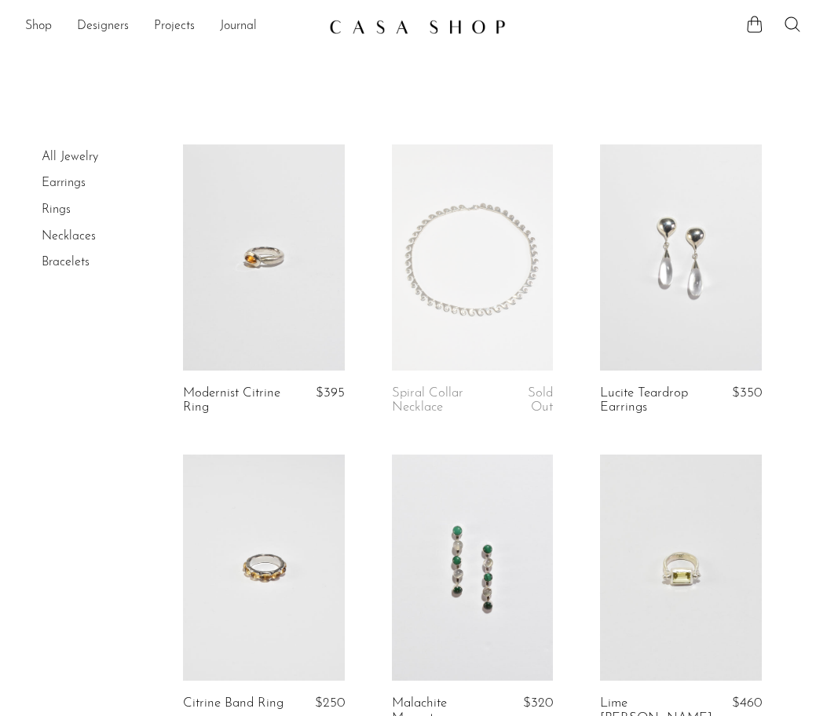
click at [67, 156] on link "All Jewelry" at bounding box center [70, 157] width 57 height 13
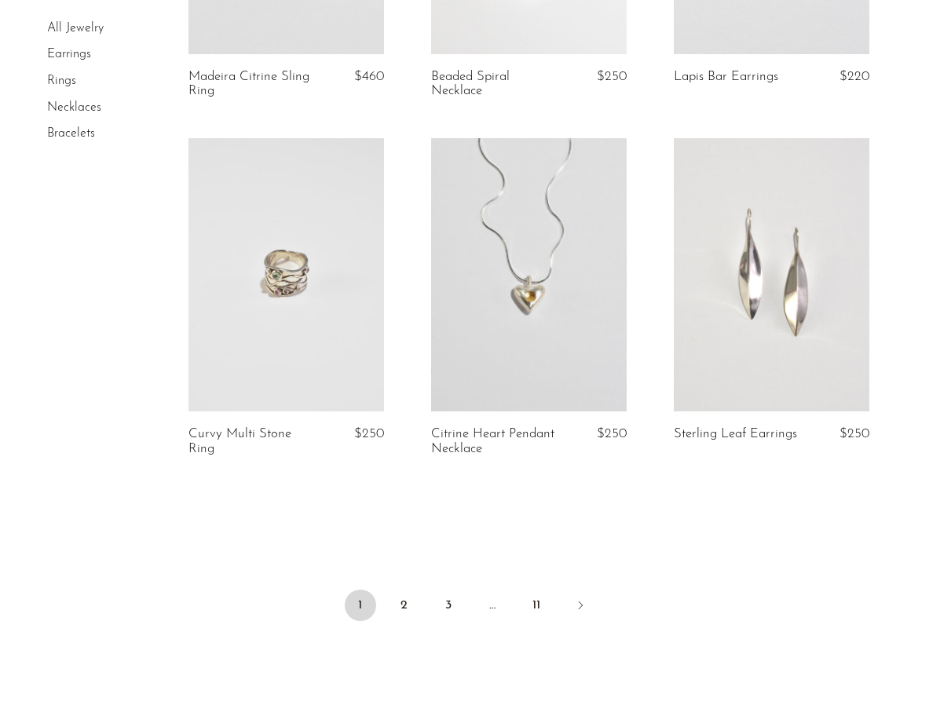
scroll to position [4007, 0]
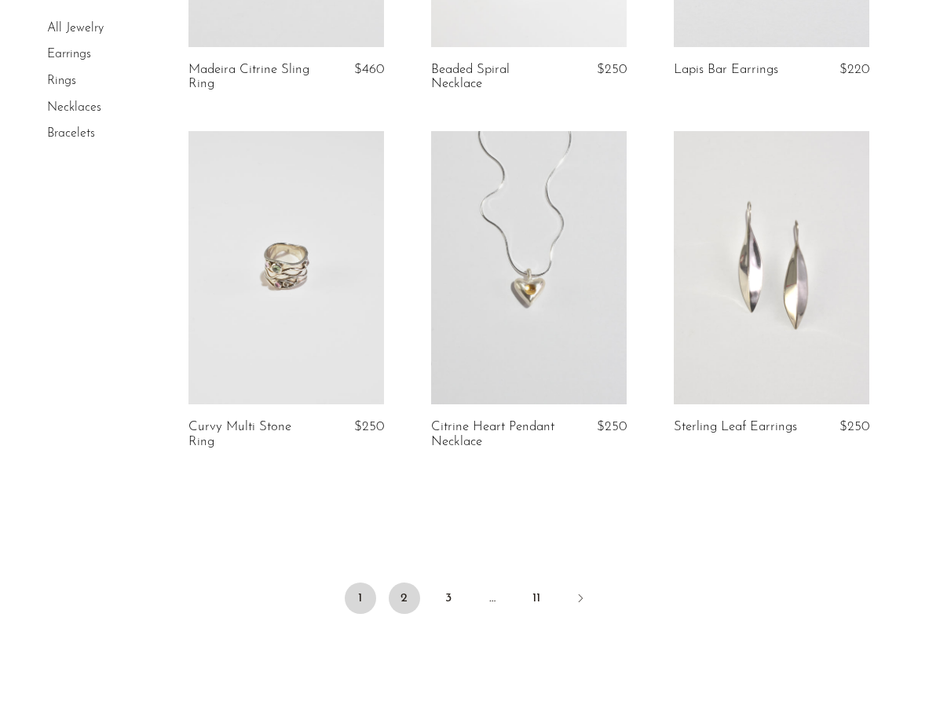
click at [408, 583] on link "2" at bounding box center [404, 598] width 31 height 31
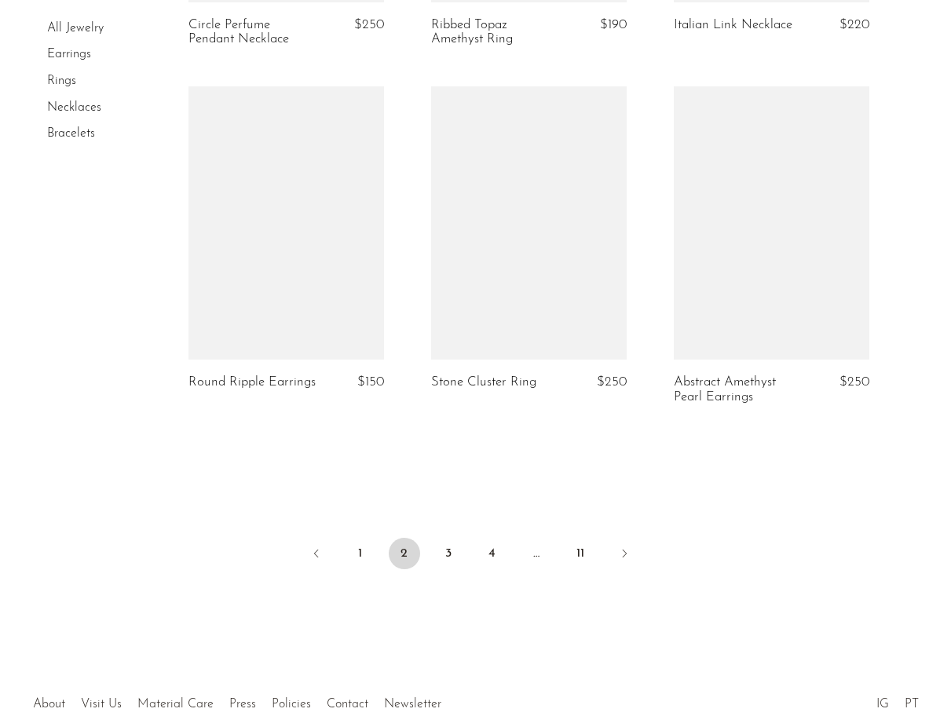
scroll to position [4072, 0]
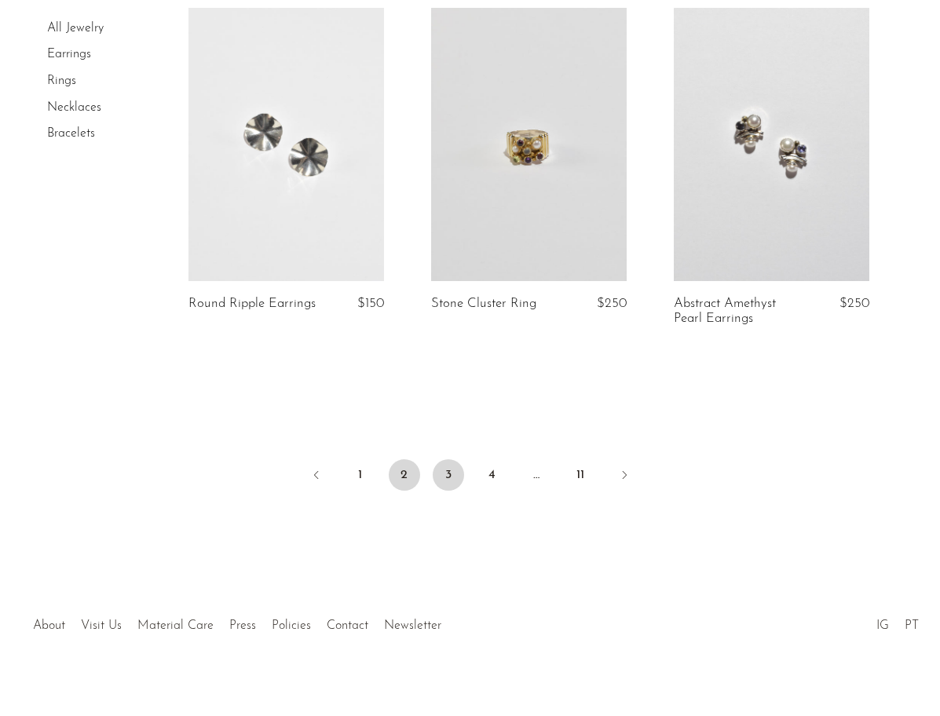
click at [445, 463] on link "3" at bounding box center [448, 474] width 31 height 31
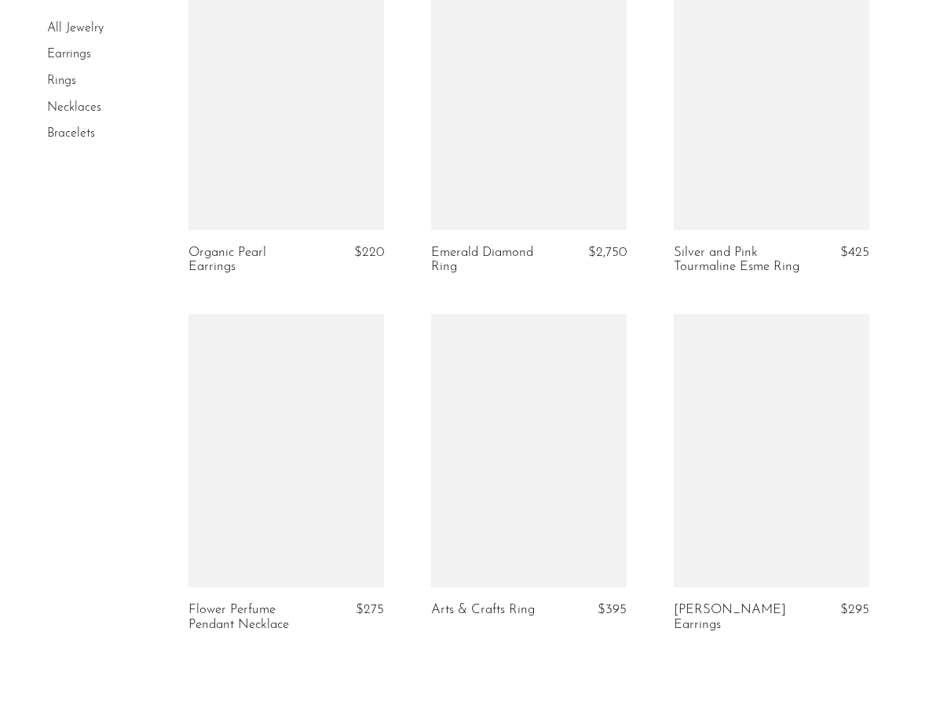
scroll to position [3880, 0]
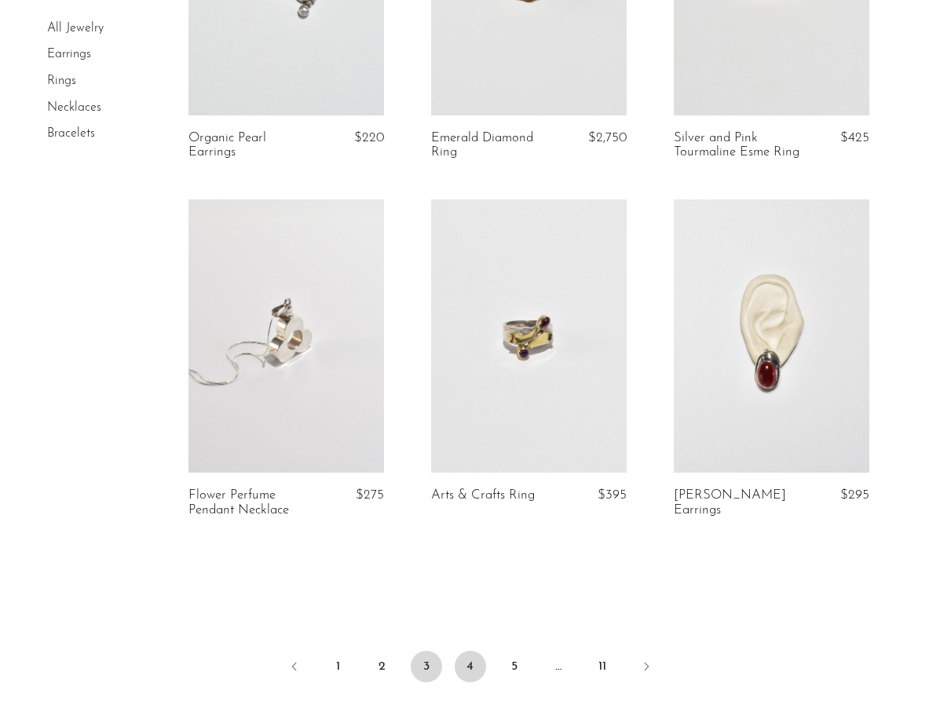
click at [470, 665] on link "4" at bounding box center [470, 666] width 31 height 31
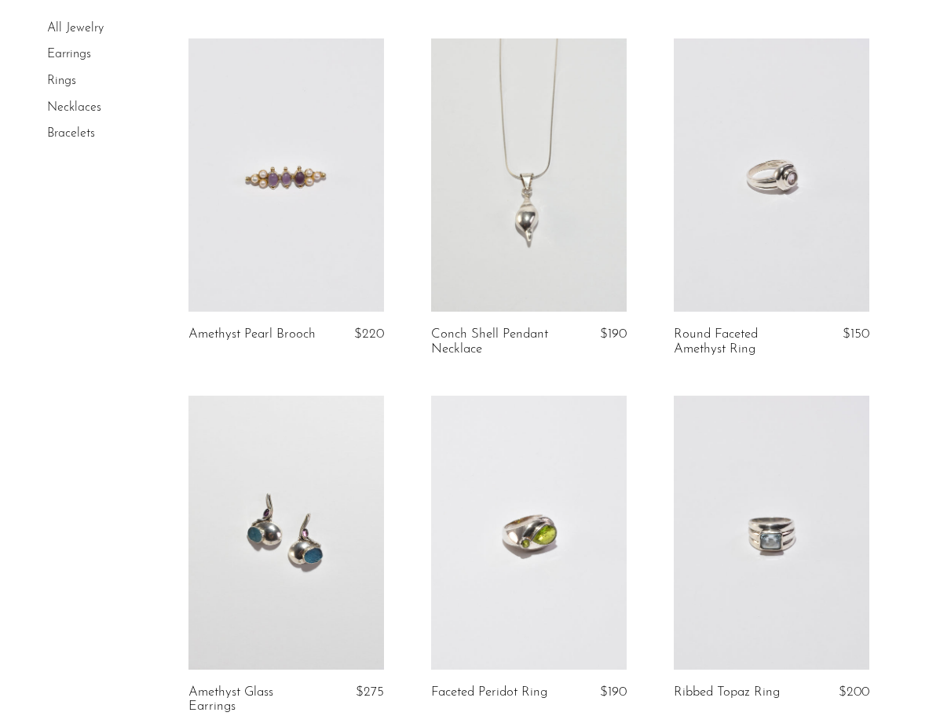
scroll to position [1221, 0]
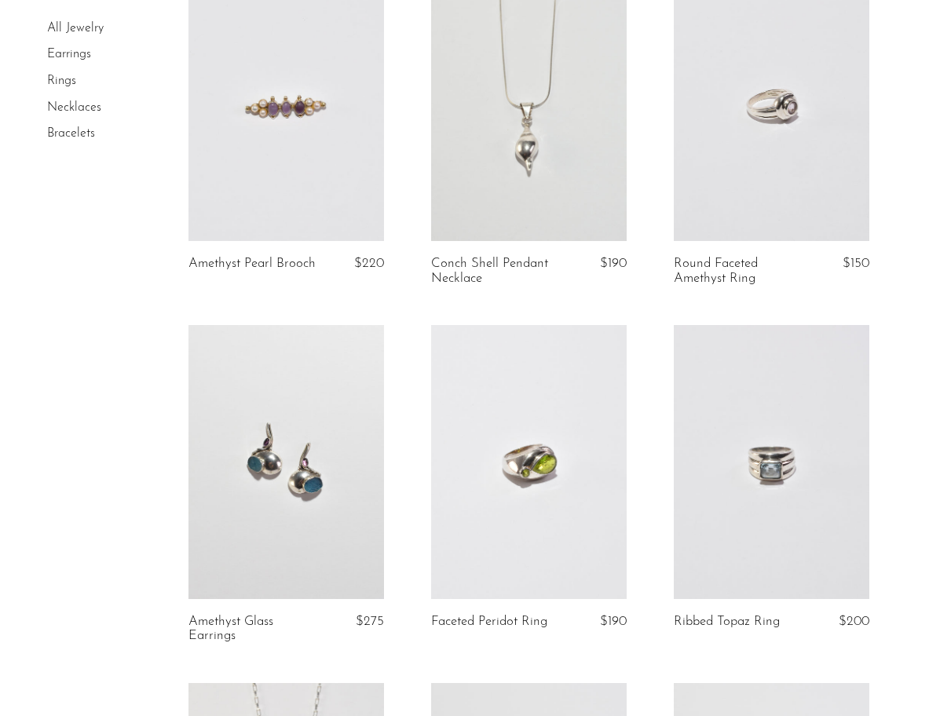
click at [545, 139] on link at bounding box center [529, 105] width 196 height 274
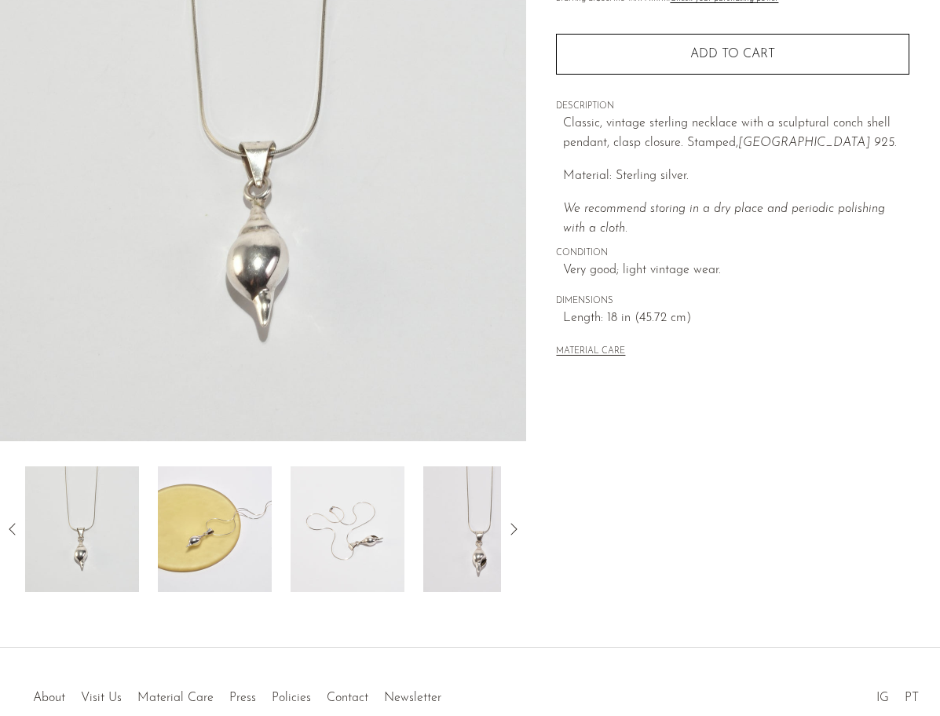
scroll to position [210, 0]
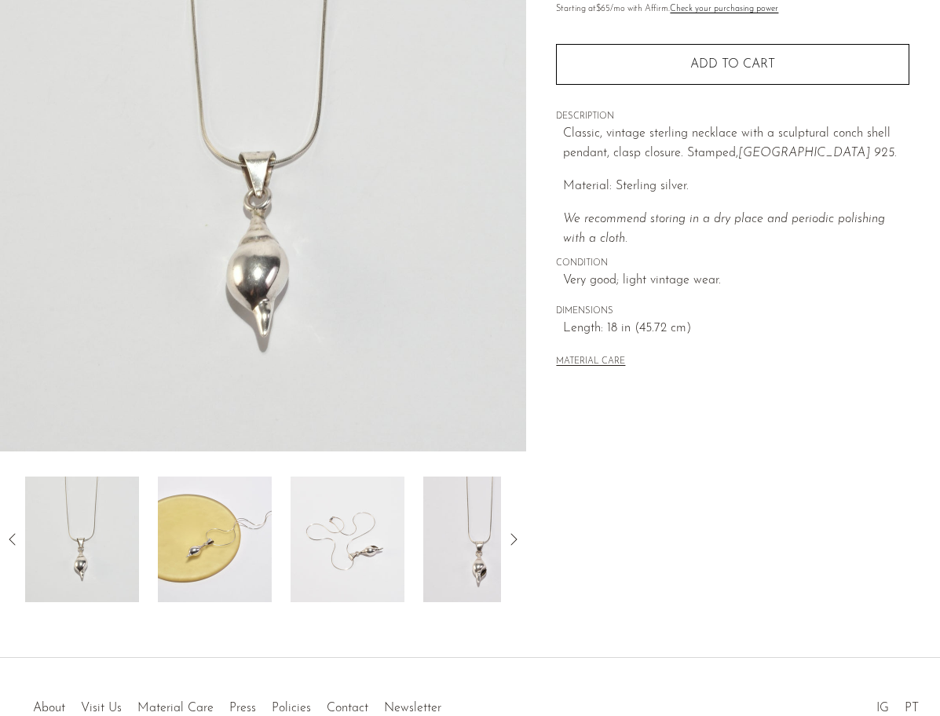
click at [291, 547] on img at bounding box center [348, 540] width 114 height 126
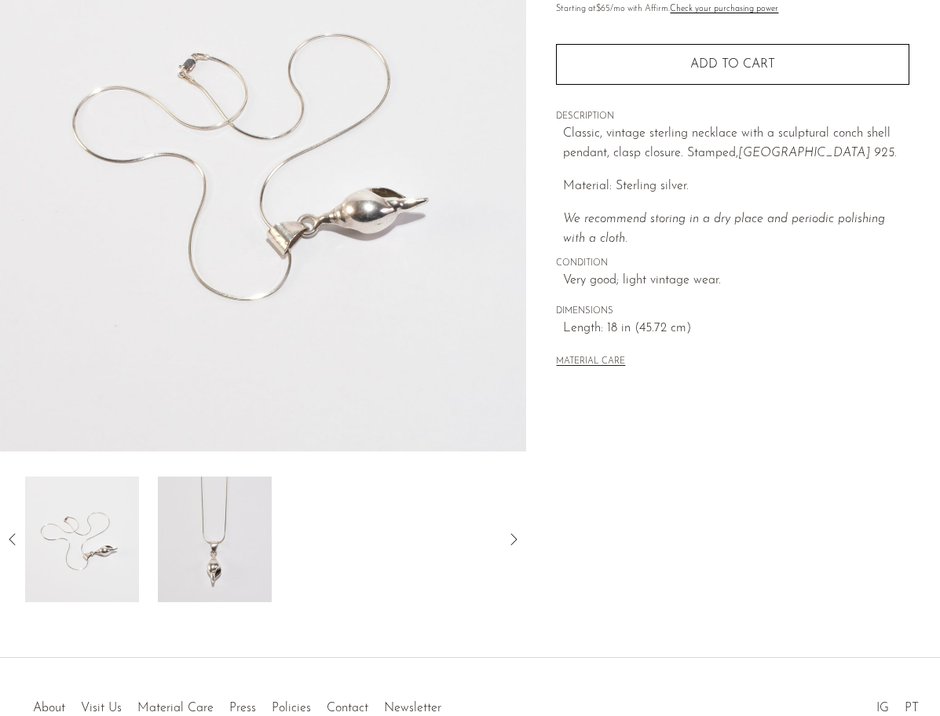
click at [108, 565] on img at bounding box center [82, 540] width 114 height 126
click at [14, 539] on icon at bounding box center [12, 539] width 19 height 19
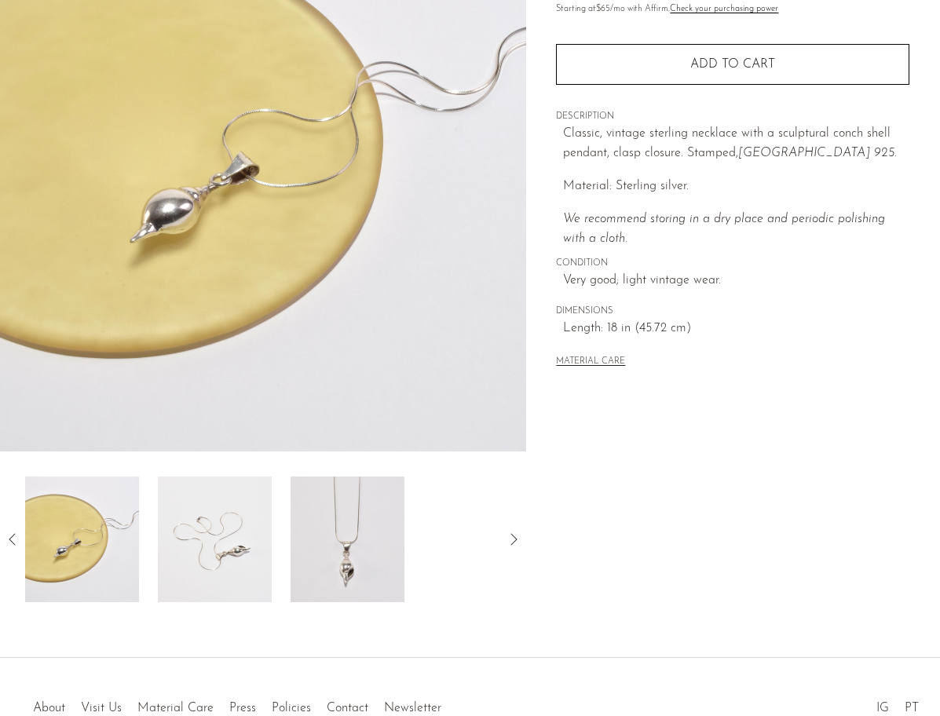
click at [14, 539] on icon at bounding box center [12, 539] width 19 height 19
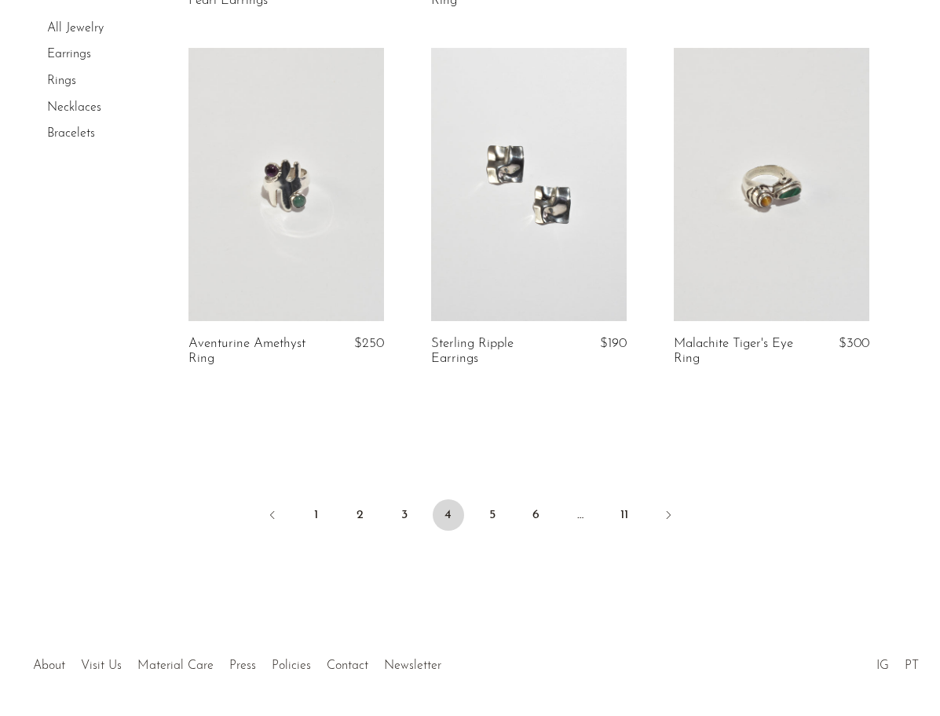
scroll to position [4058, 0]
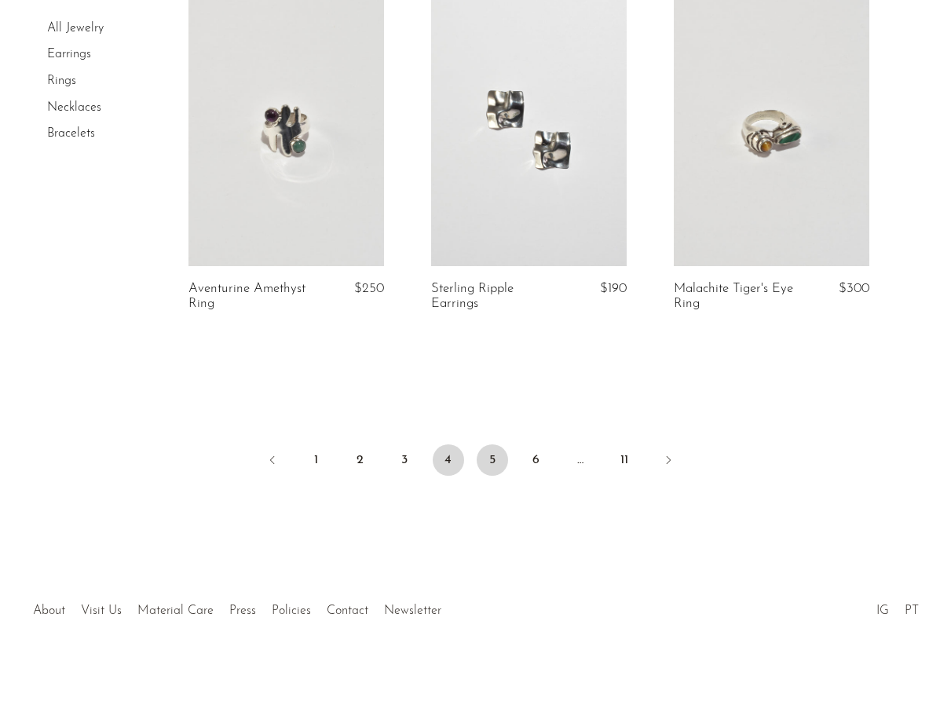
click at [486, 455] on link "5" at bounding box center [492, 459] width 31 height 31
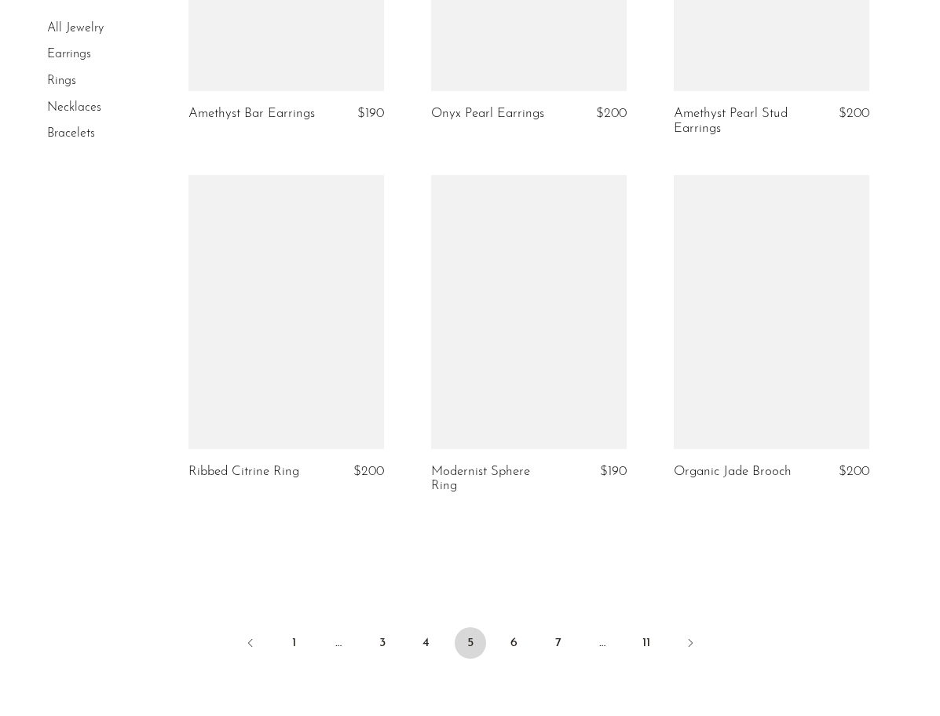
scroll to position [4032, 0]
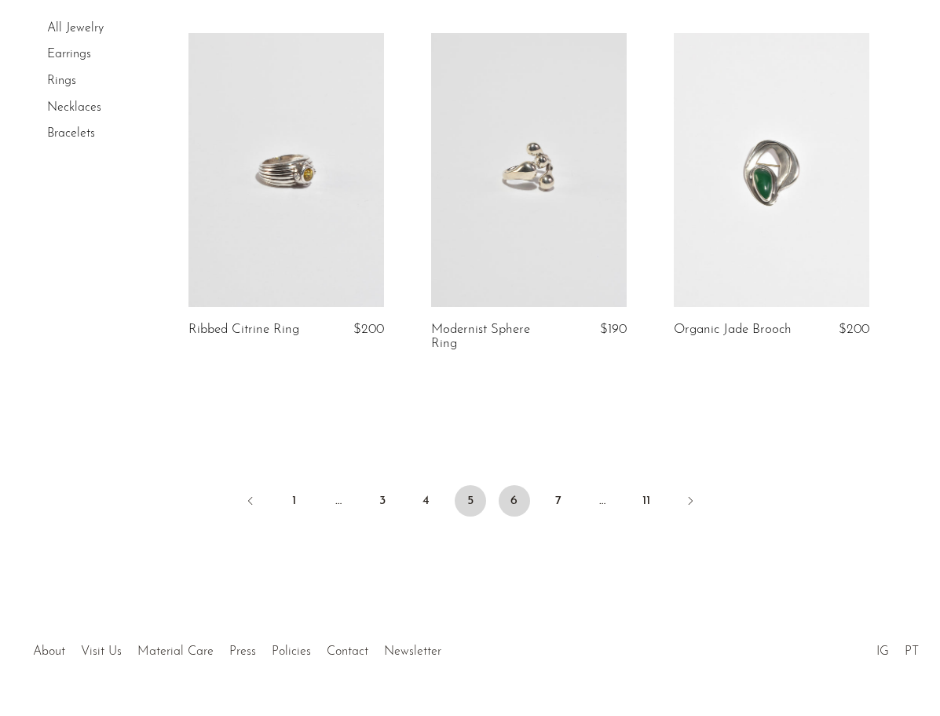
click at [514, 515] on link "6" at bounding box center [514, 500] width 31 height 31
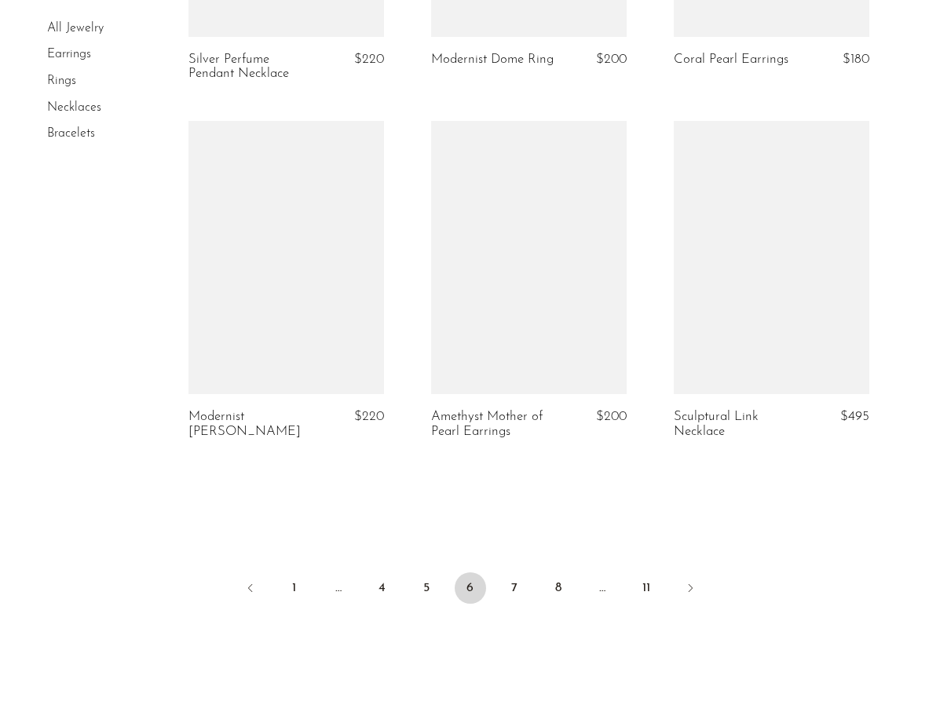
scroll to position [3968, 0]
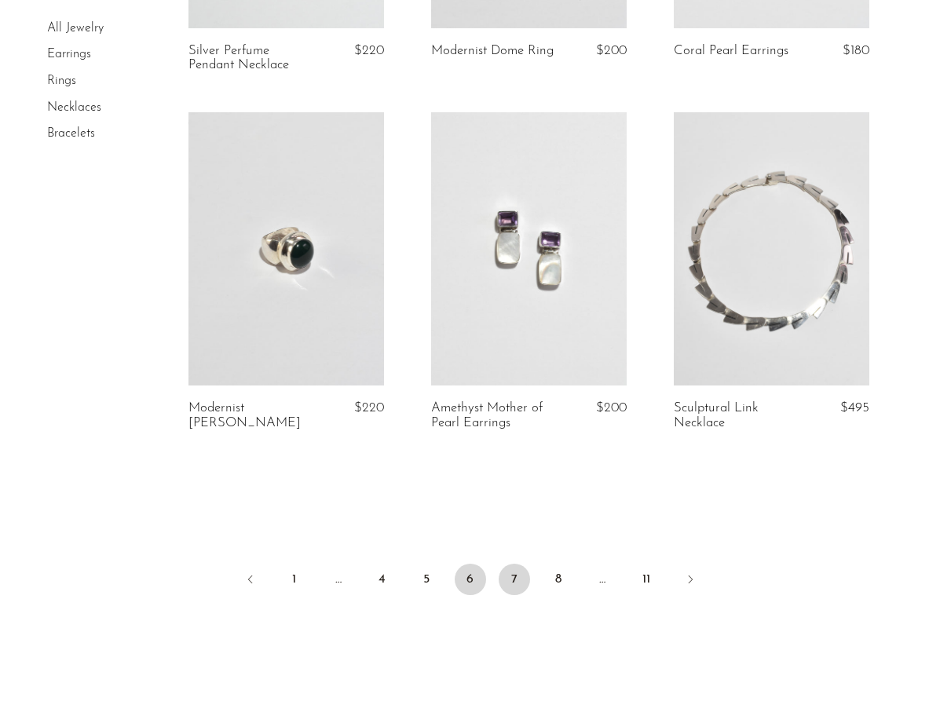
click at [508, 574] on link "7" at bounding box center [514, 579] width 31 height 31
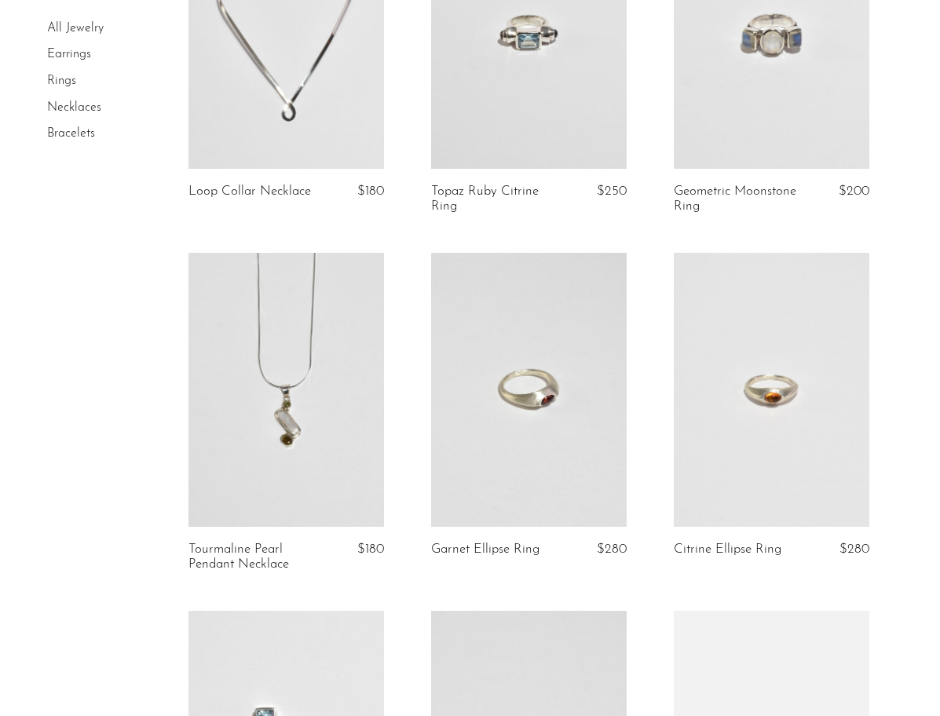
scroll to position [432, 0]
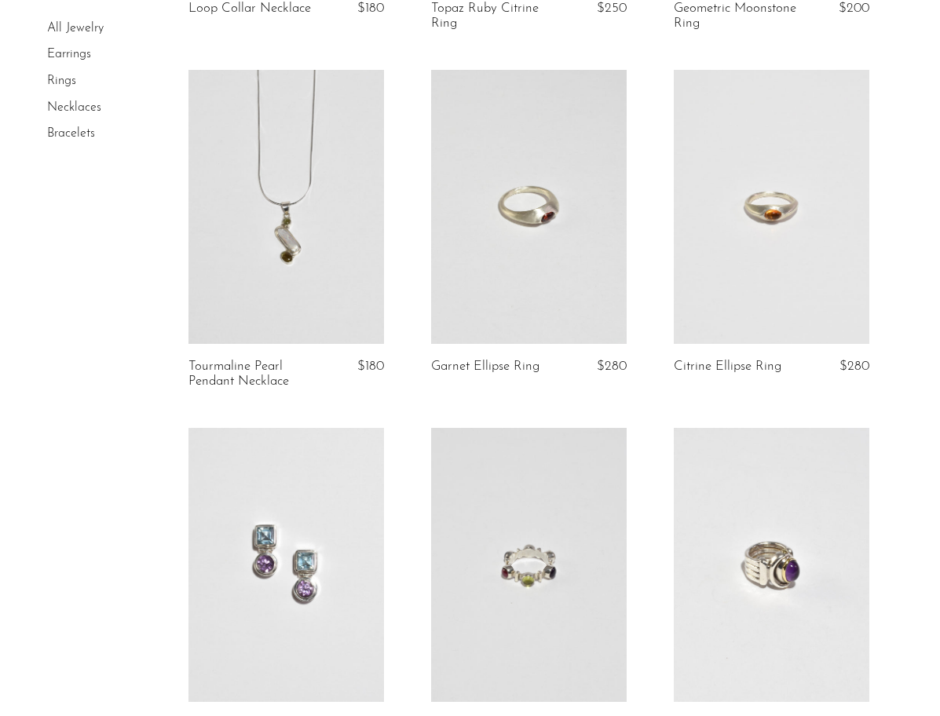
click at [295, 235] on link at bounding box center [286, 207] width 196 height 274
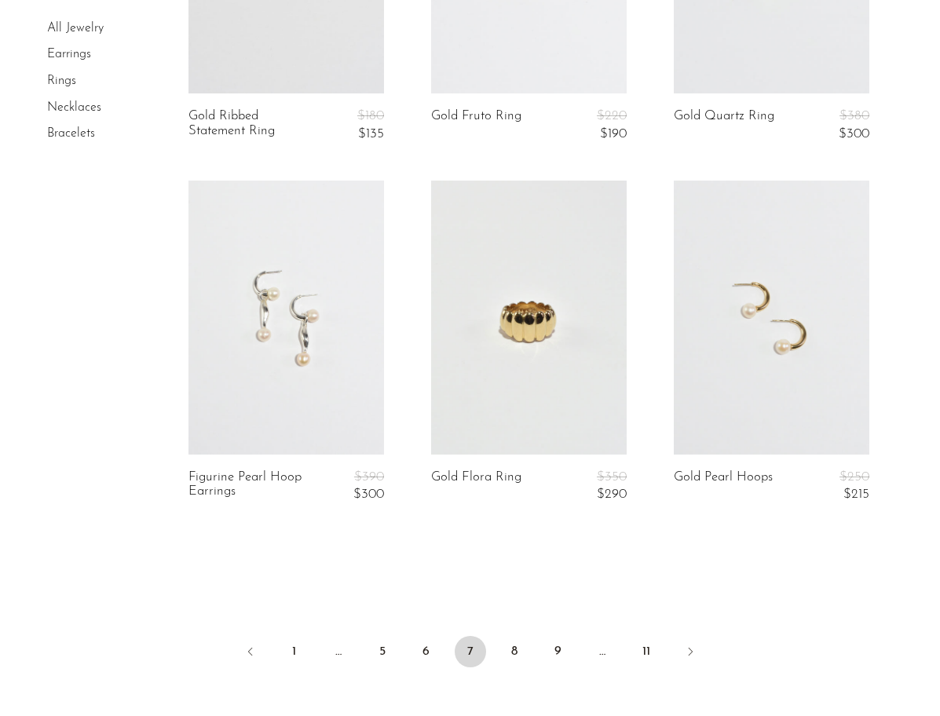
scroll to position [3959, 0]
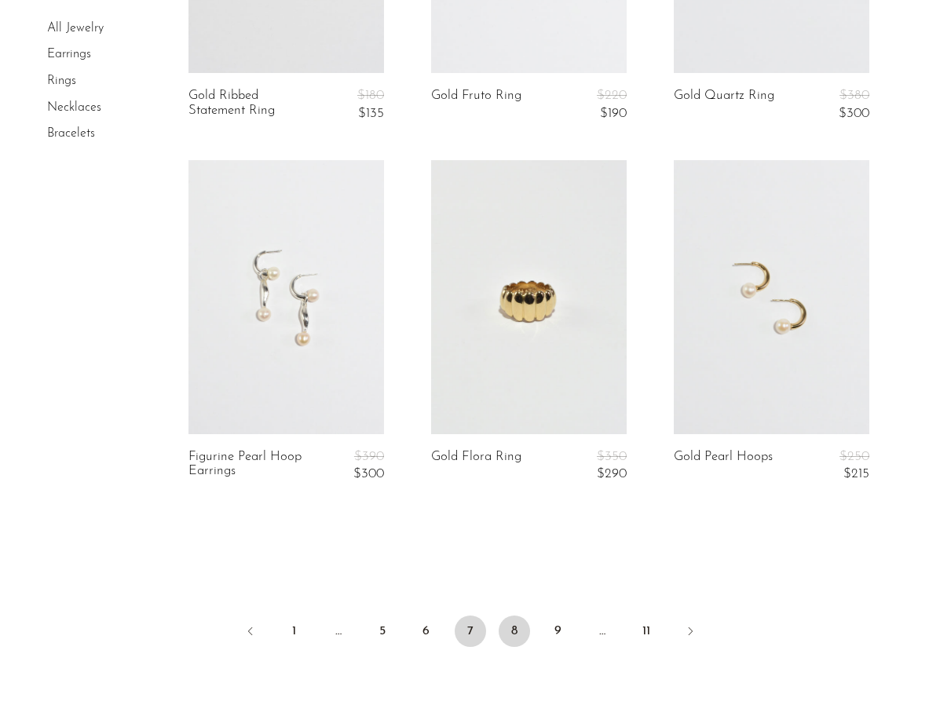
click at [514, 645] on link "8" at bounding box center [514, 631] width 31 height 31
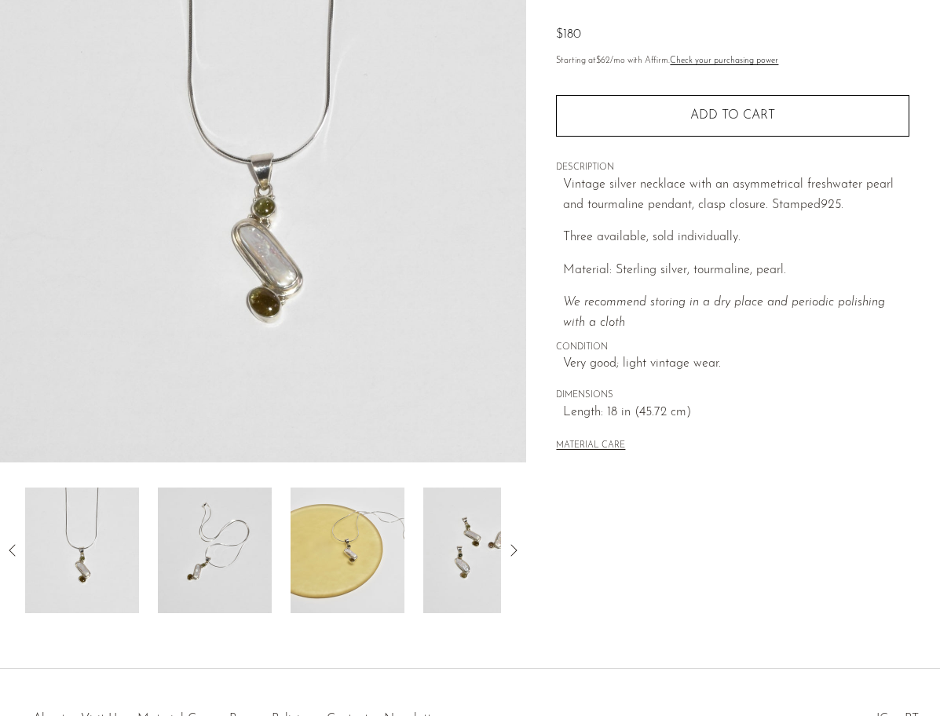
scroll to position [197, 0]
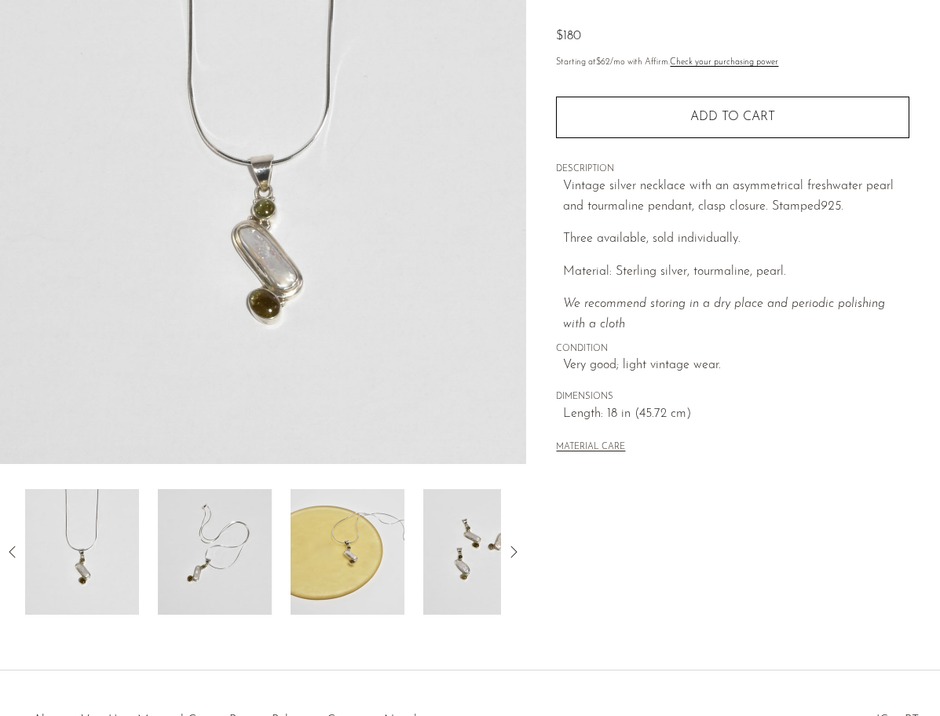
click at [113, 555] on img at bounding box center [82, 552] width 114 height 126
click at [199, 561] on img at bounding box center [215, 552] width 114 height 126
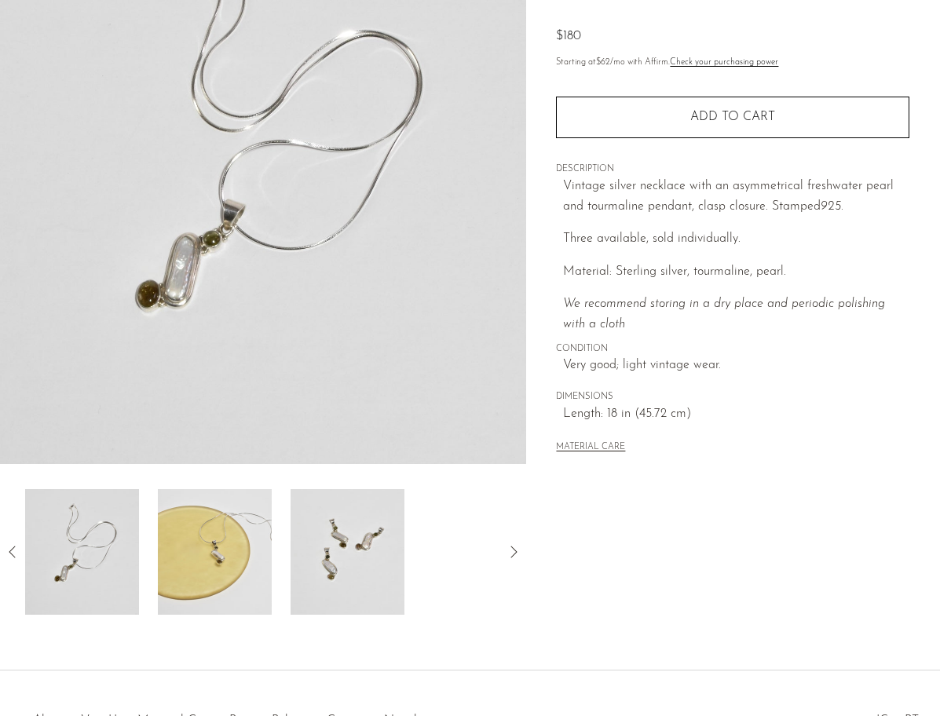
click at [247, 555] on img at bounding box center [215, 552] width 114 height 126
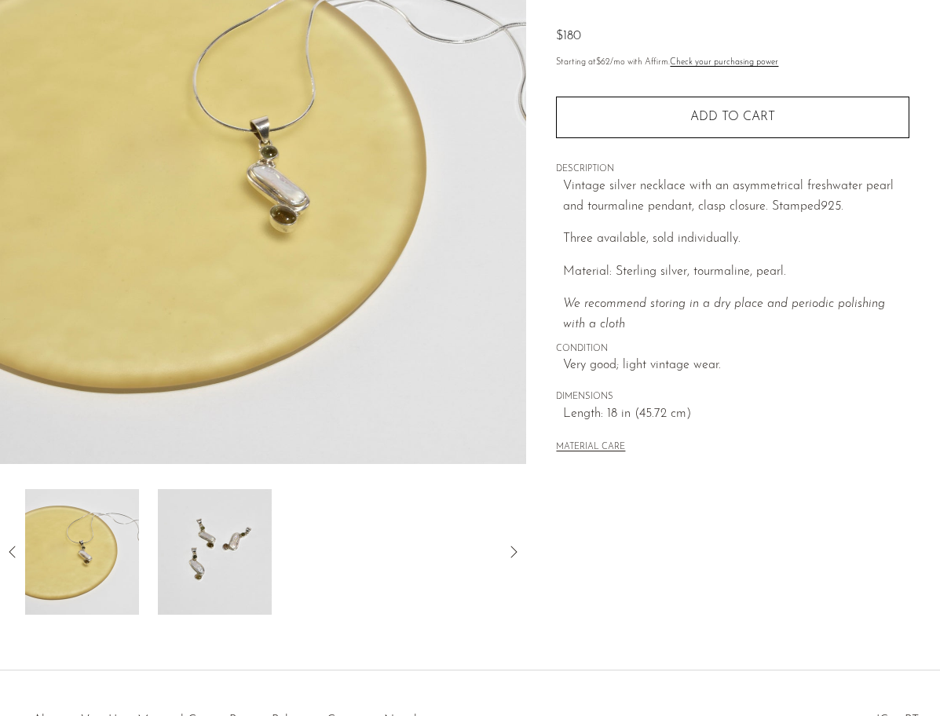
click at [247, 552] on img at bounding box center [215, 552] width 114 height 126
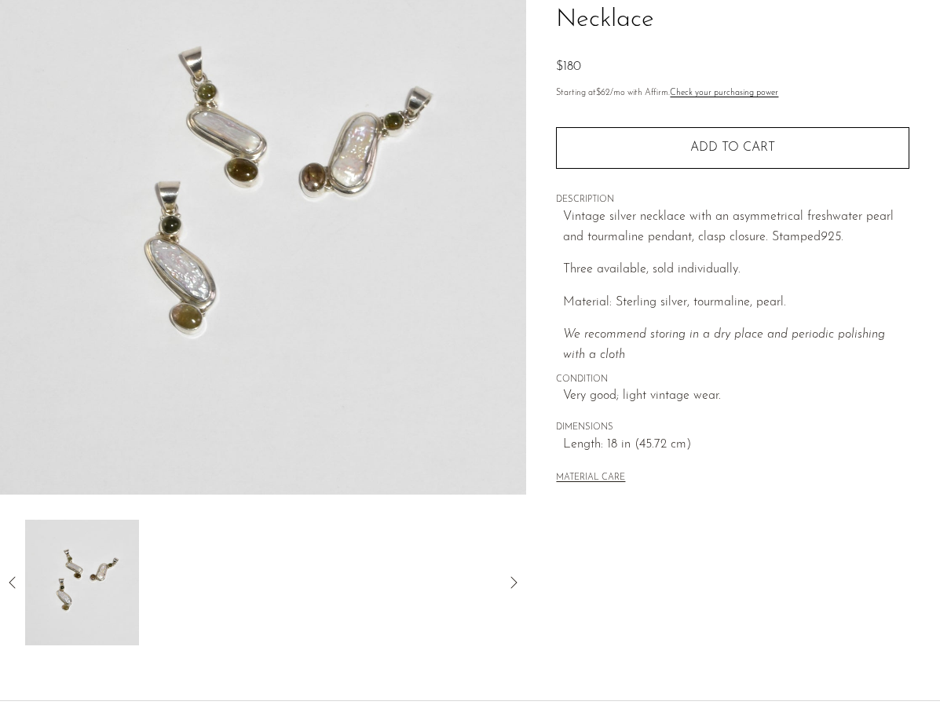
scroll to position [153, 0]
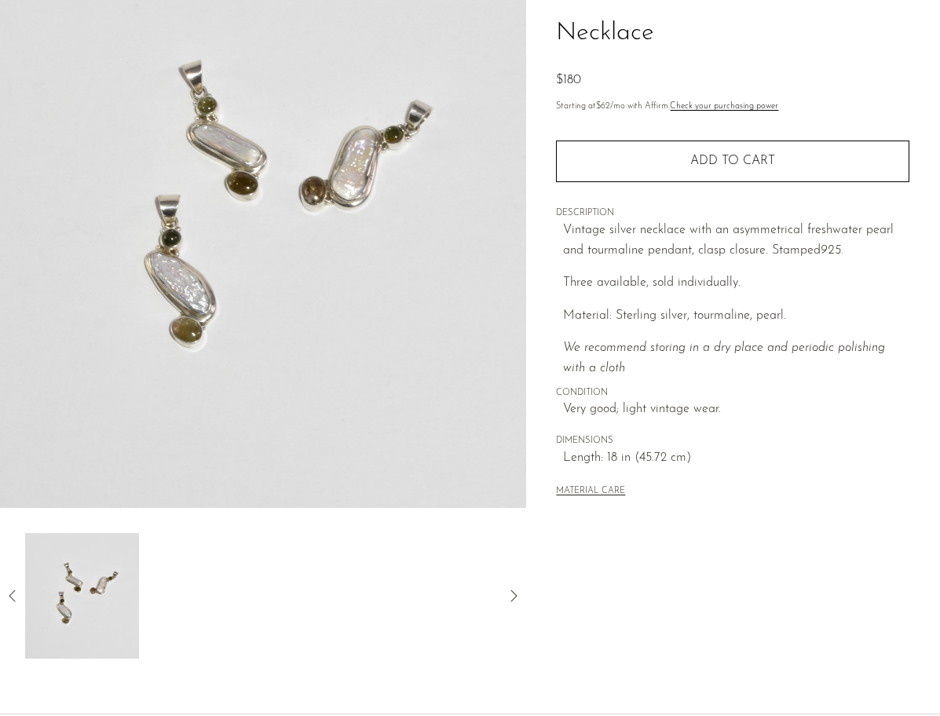
click at [11, 594] on icon at bounding box center [12, 596] width 6 height 12
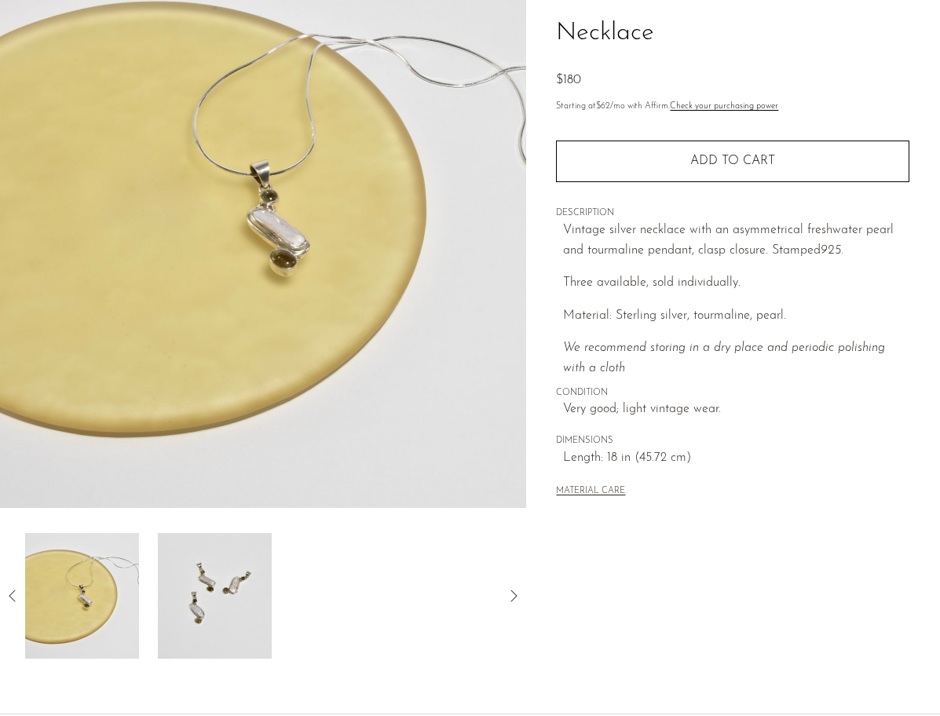
click at [11, 594] on icon at bounding box center [12, 596] width 6 height 12
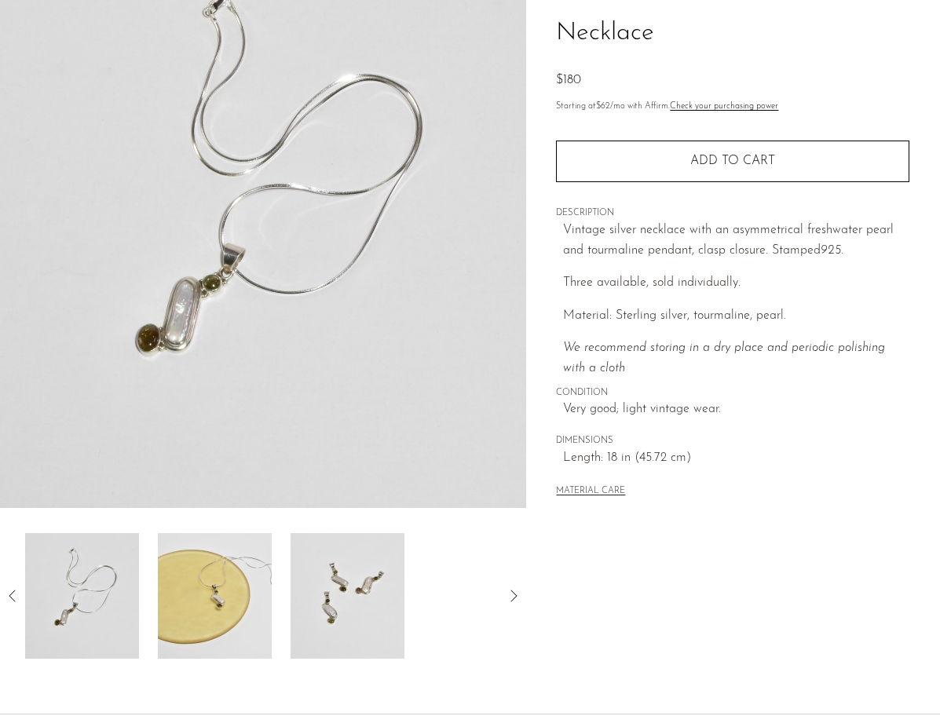
click at [11, 594] on icon at bounding box center [12, 596] width 6 height 12
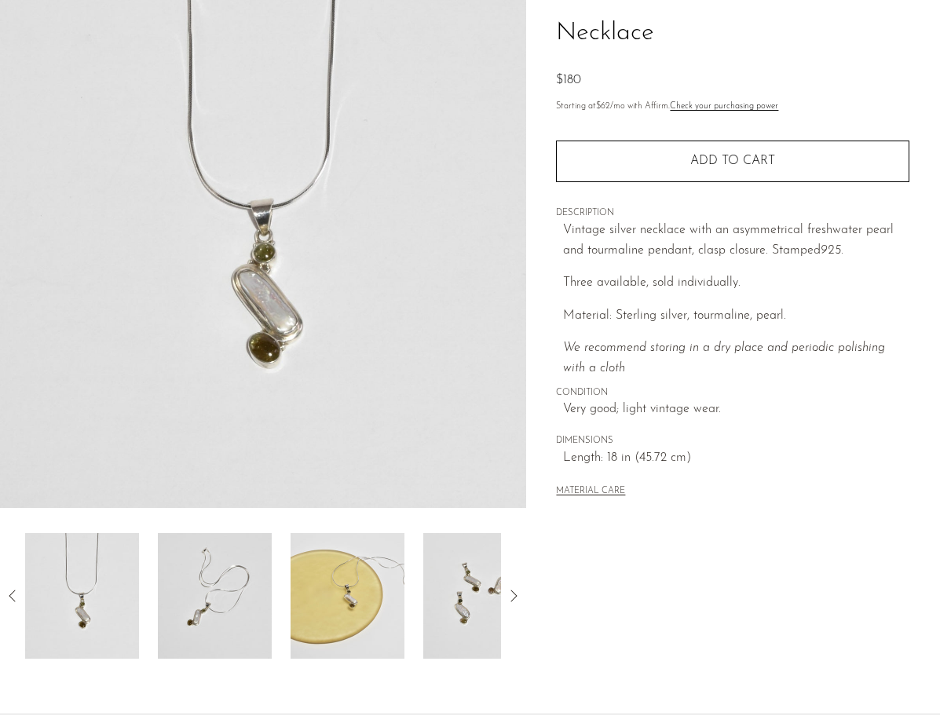
click at [93, 614] on img at bounding box center [82, 596] width 114 height 126
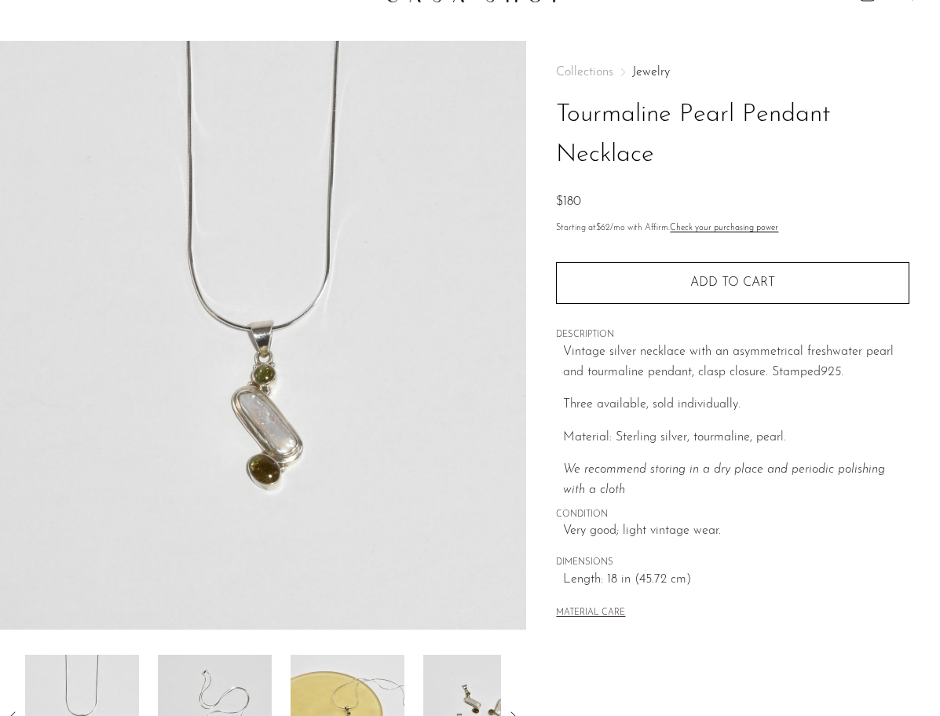
scroll to position [30, 0]
click at [231, 354] on img at bounding box center [263, 336] width 526 height 589
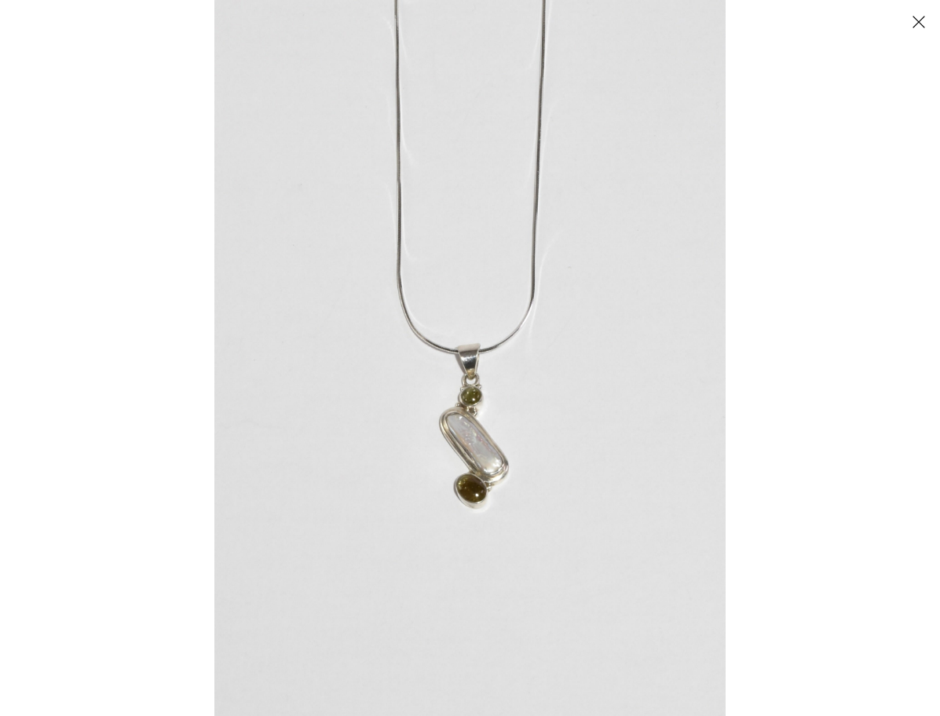
click at [488, 448] on img at bounding box center [469, 358] width 511 height 716
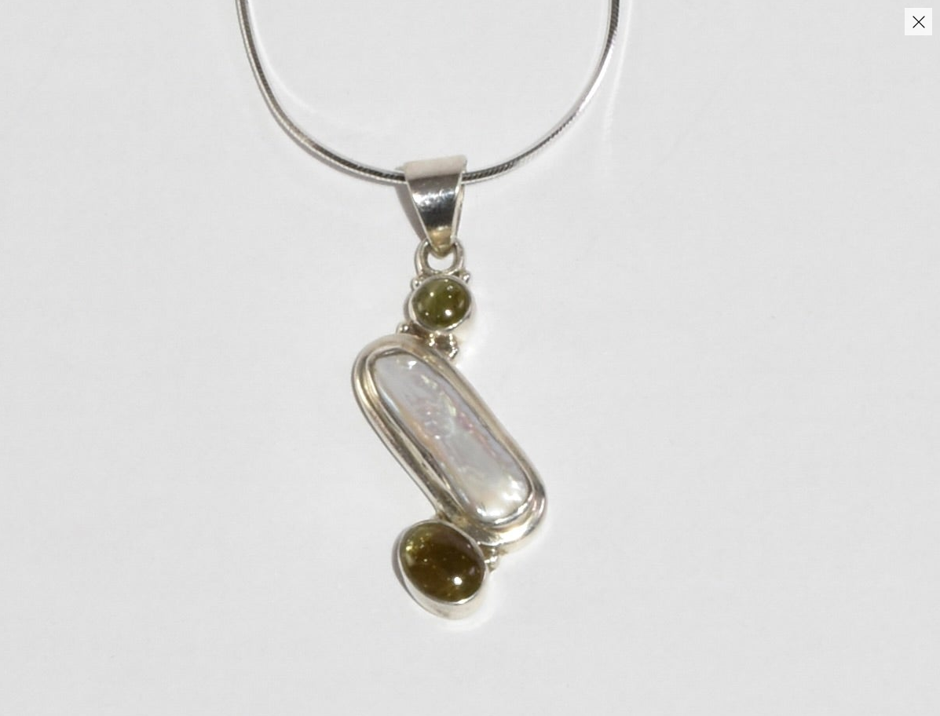
click at [912, 24] on button "Close" at bounding box center [918, 21] width 27 height 27
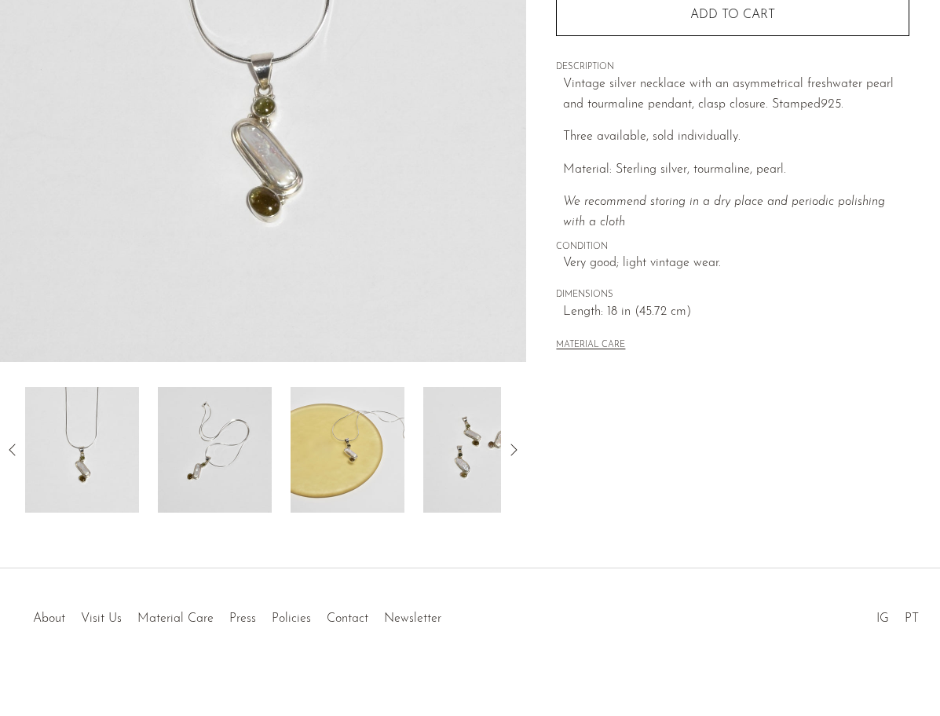
scroll to position [301, 0]
click at [369, 433] on img at bounding box center [348, 449] width 114 height 126
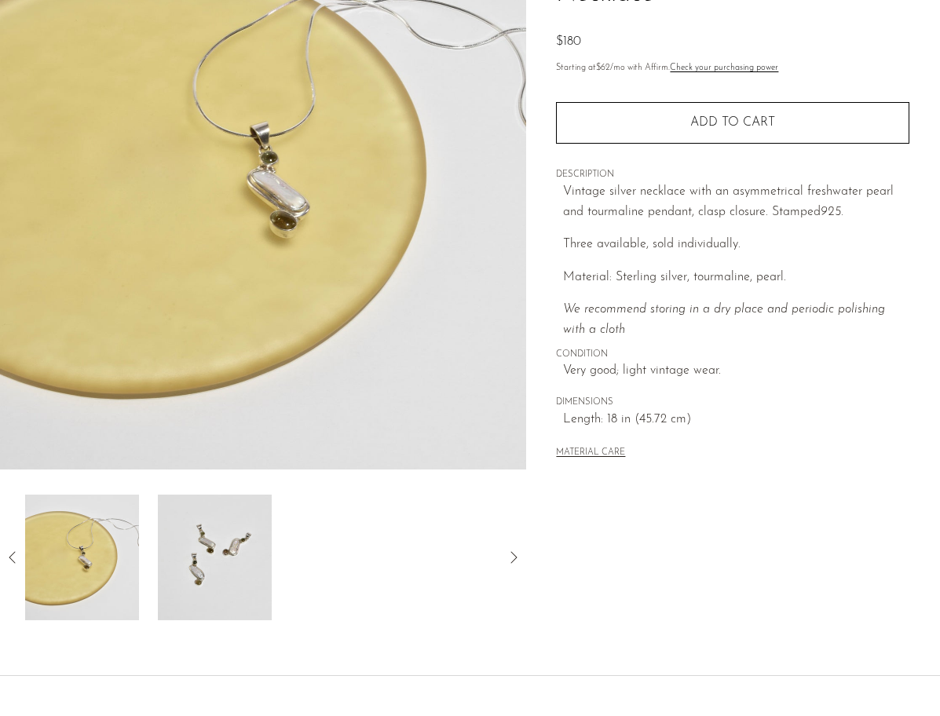
scroll to position [191, 0]
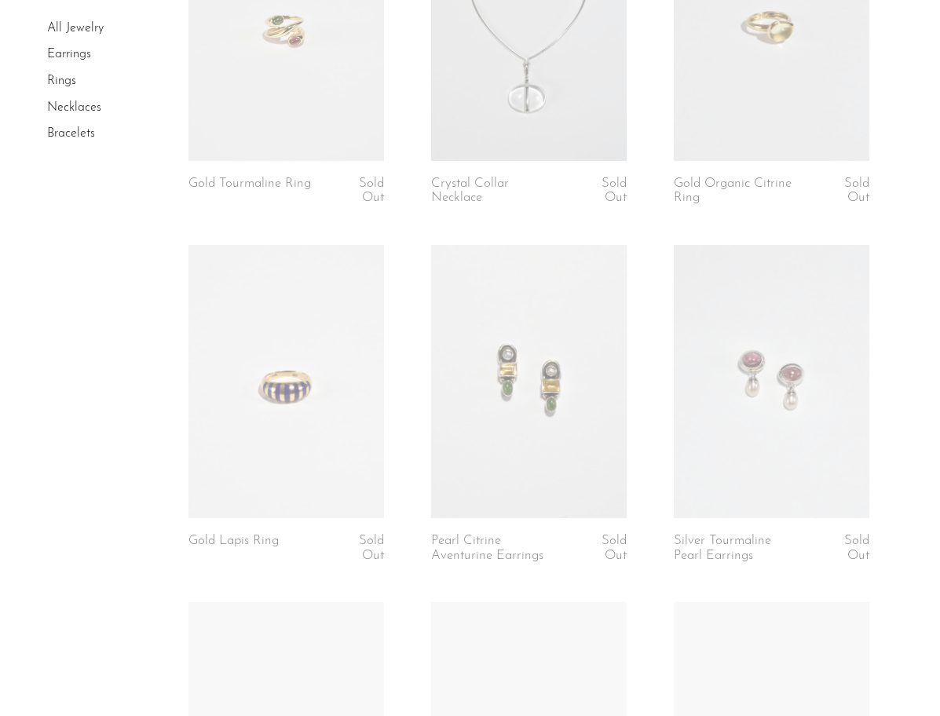
scroll to position [1560, 0]
